Goal: Task Accomplishment & Management: Manage account settings

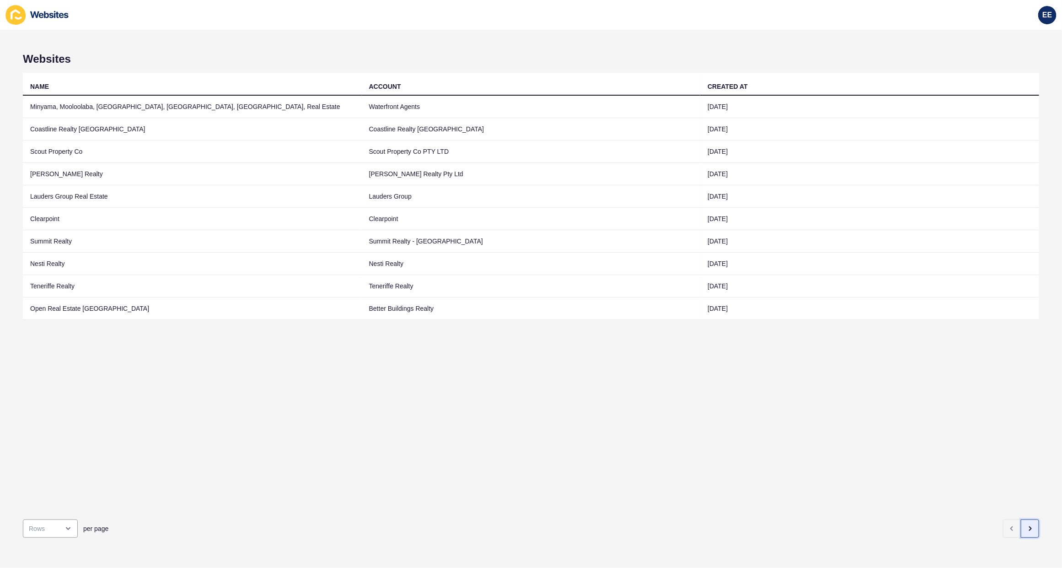
click at [1027, 525] on icon "button" at bounding box center [1030, 528] width 7 height 7
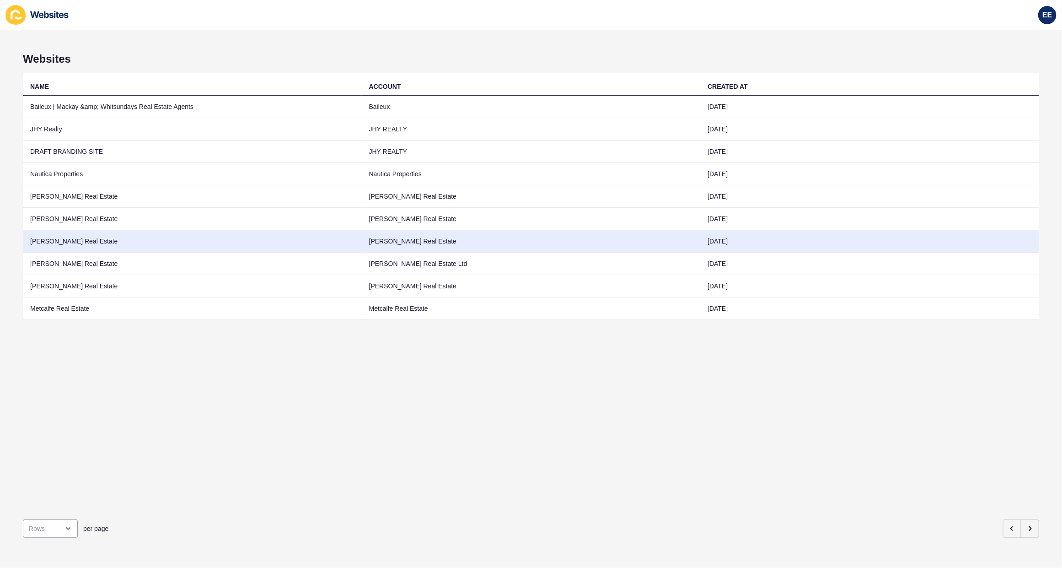
click at [41, 238] on td "[PERSON_NAME] Real Estate" at bounding box center [192, 241] width 339 height 22
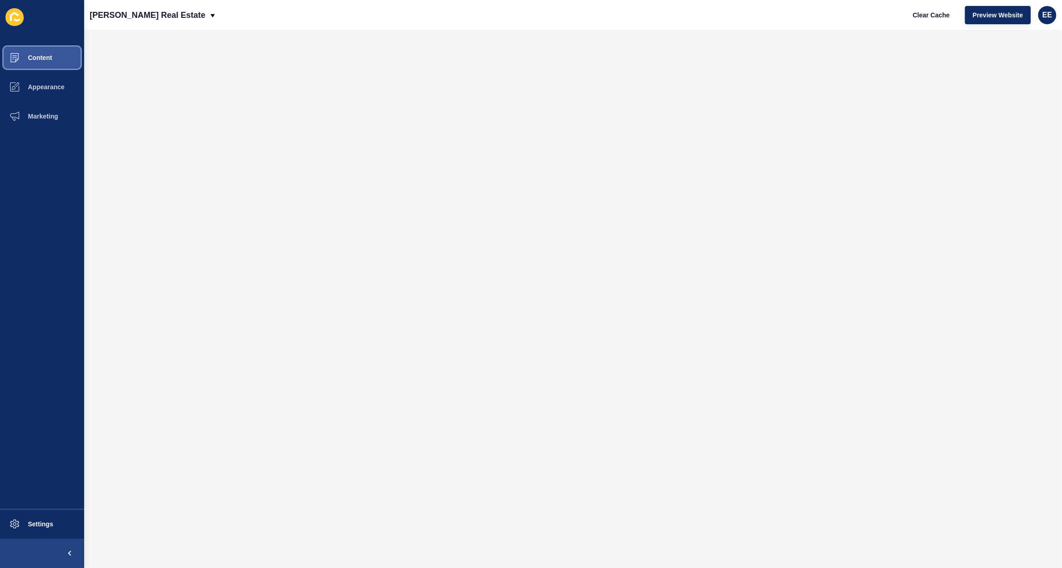
click at [46, 51] on button "Content" at bounding box center [42, 57] width 84 height 29
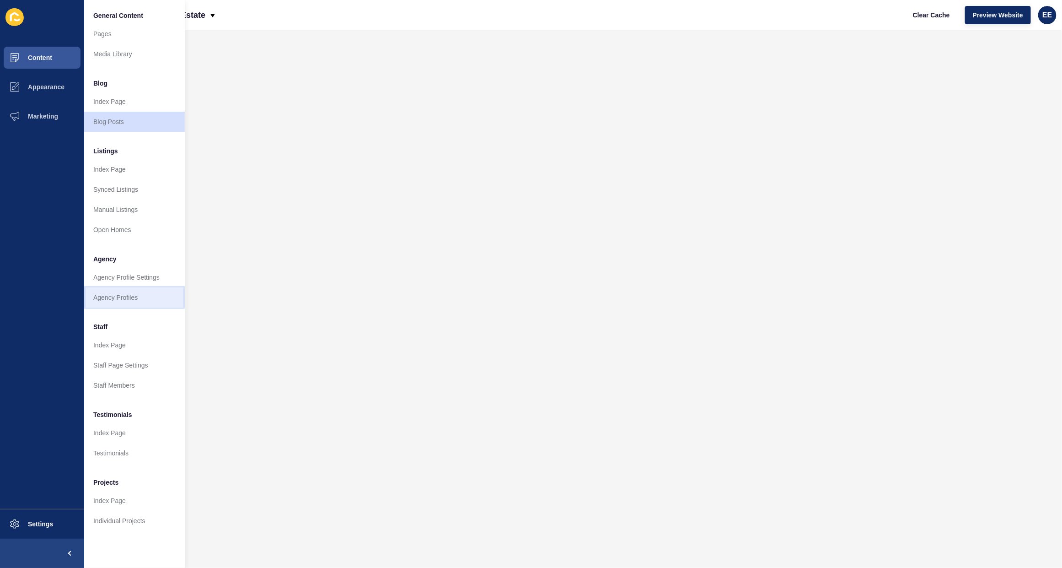
click at [117, 297] on link "Agency Profiles" at bounding box center [134, 297] width 101 height 20
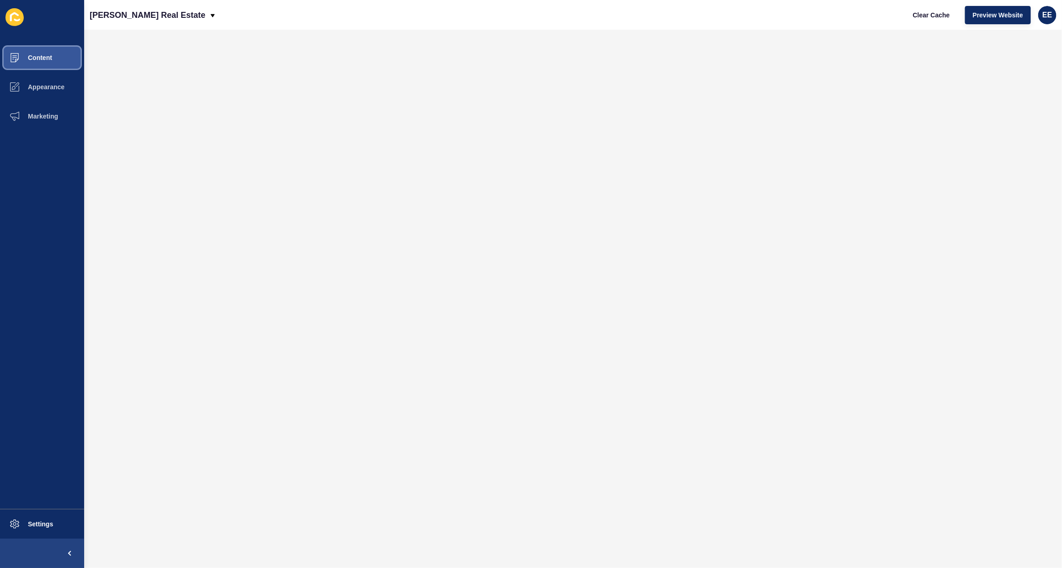
click at [39, 55] on span "Content" at bounding box center [26, 57] width 54 height 7
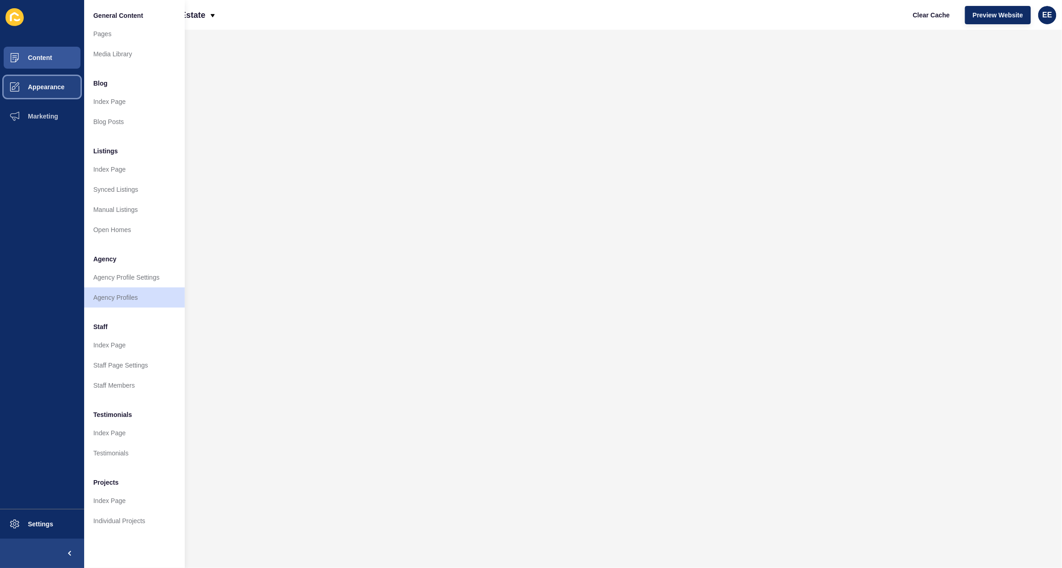
drag, startPoint x: 48, startPoint y: 86, endPoint x: 78, endPoint y: 86, distance: 30.2
click at [52, 86] on span "Appearance" at bounding box center [32, 86] width 66 height 7
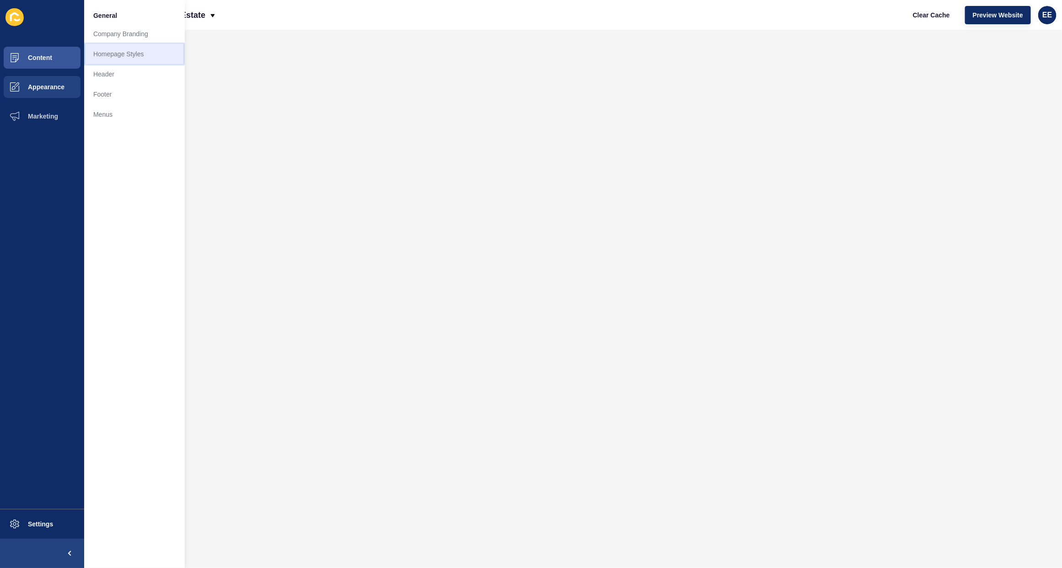
click at [124, 55] on link "Homepage Styles" at bounding box center [134, 54] width 101 height 20
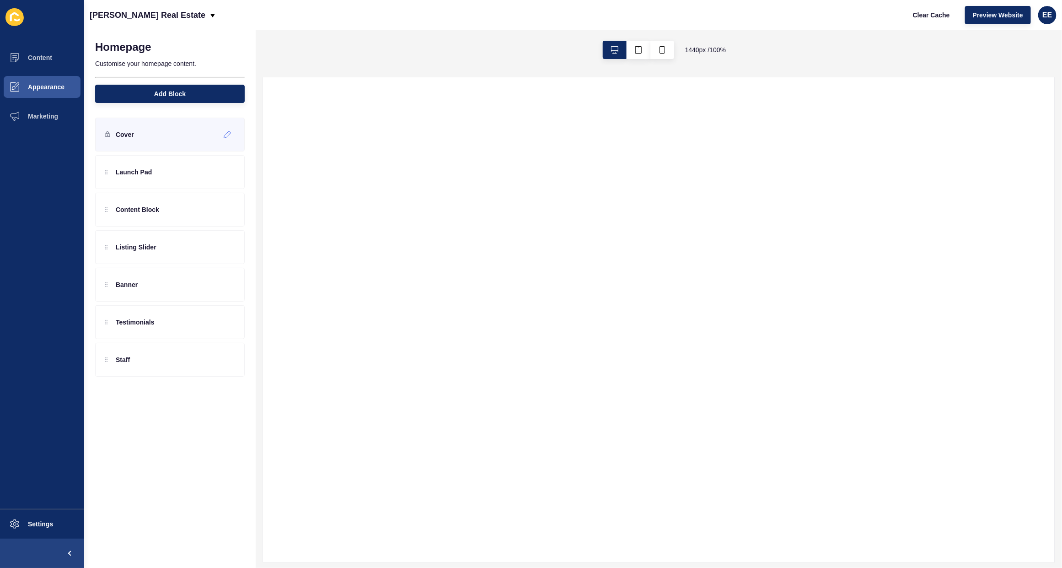
click at [124, 132] on p "Cover" at bounding box center [125, 134] width 18 height 9
click at [231, 132] on icon at bounding box center [228, 134] width 8 height 7
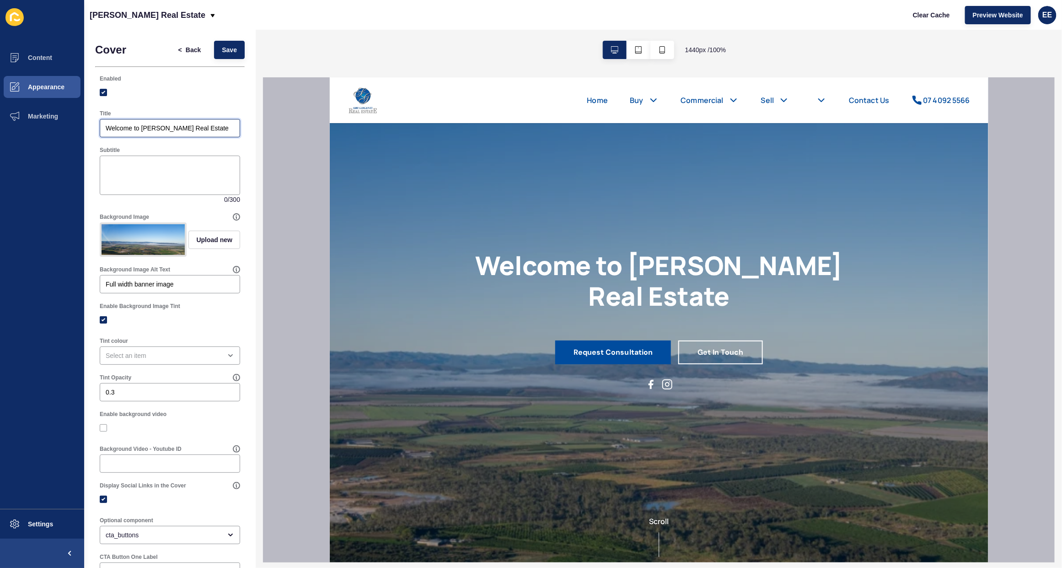
drag, startPoint x: 142, startPoint y: 125, endPoint x: 240, endPoint y: 127, distance: 98.4
click at [240, 127] on div "Cover < Back Save Enabled Title Welcome to [PERSON_NAME] Real Estate Subtitle 0…" at bounding box center [170, 443] width 172 height 826
type input "Welcome to"
click at [179, 169] on textarea "Subtitle" at bounding box center [170, 175] width 138 height 37
paste textarea "[PERSON_NAME] Real Estate"
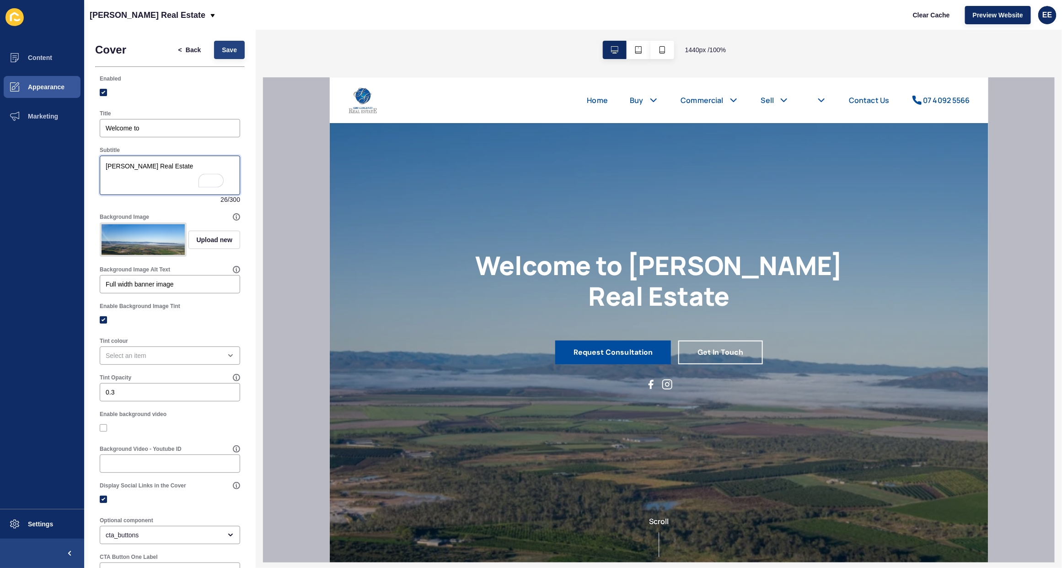
type textarea "[PERSON_NAME] Real Estate"
click at [222, 53] on span "Save" at bounding box center [229, 49] width 15 height 9
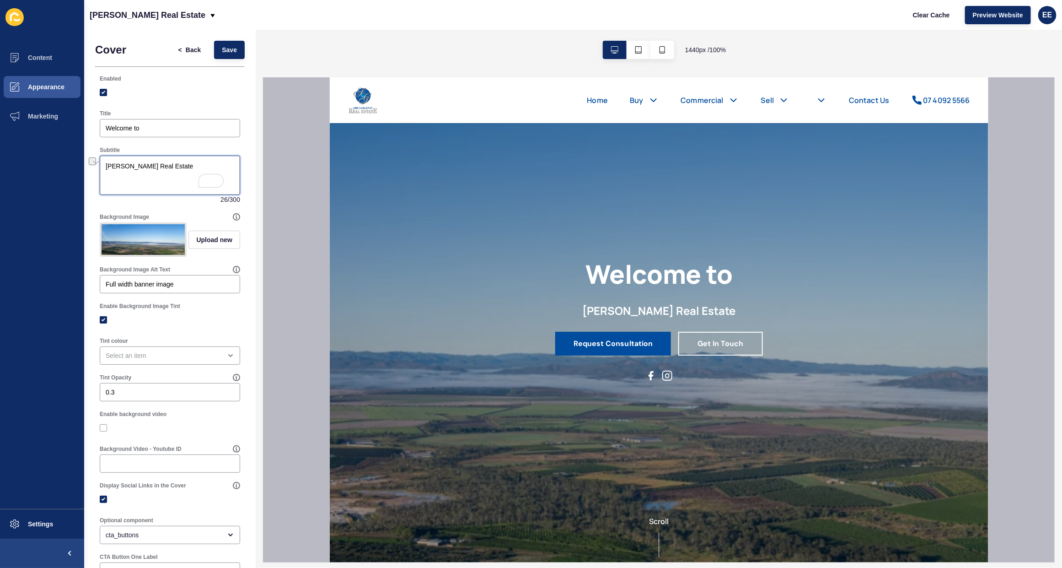
drag, startPoint x: 186, startPoint y: 168, endPoint x: 65, endPoint y: 151, distance: 121.9
click at [65, 151] on div "Content Appearance Marketing Settings [PERSON_NAME] Real Estate Clear Cache Pre…" at bounding box center [531, 284] width 1062 height 568
click at [157, 124] on input "Welcome to" at bounding box center [170, 128] width 129 height 9
paste input "[PERSON_NAME] Real Estate"
type input "Welcome to [PERSON_NAME] Real Estate"
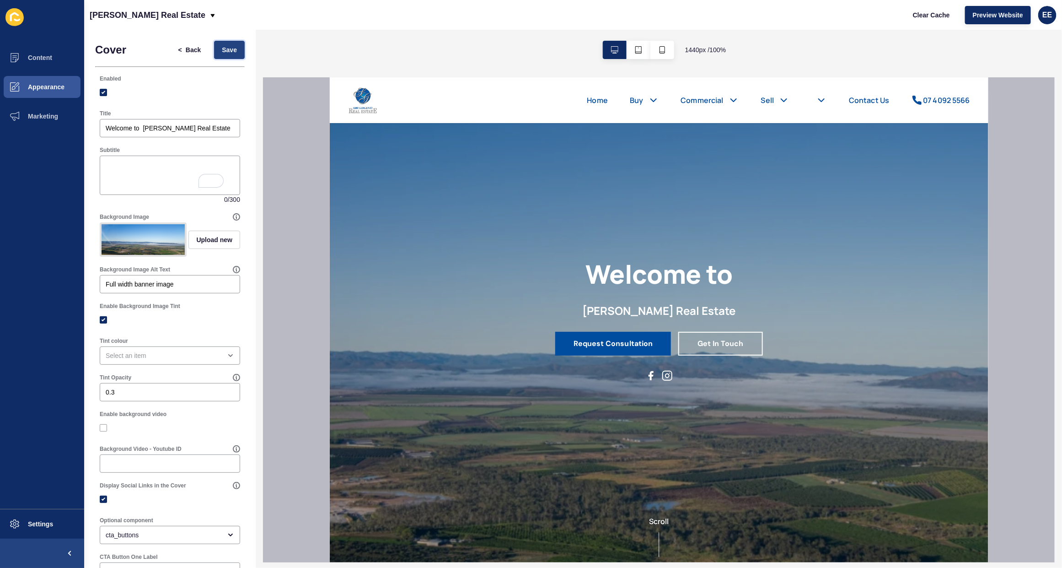
click at [227, 46] on span "Save" at bounding box center [229, 49] width 15 height 9
